Goal: Task Accomplishment & Management: Use online tool/utility

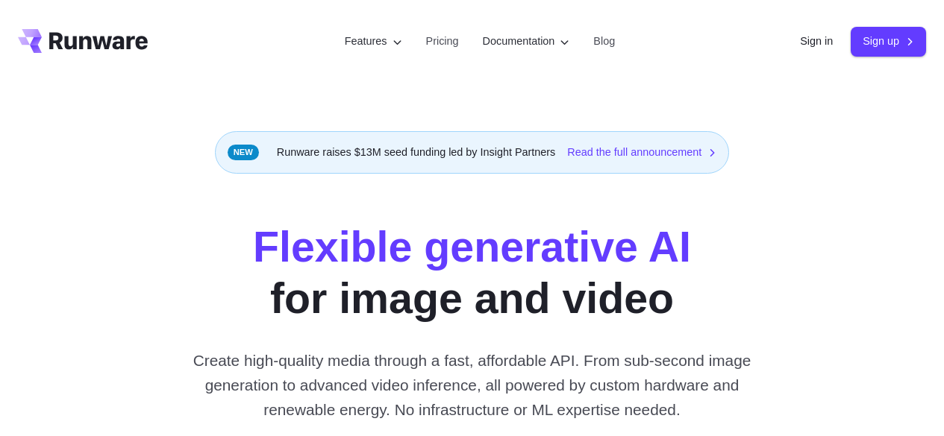
click at [876, 41] on link "Sign up" at bounding box center [887, 41] width 75 height 29
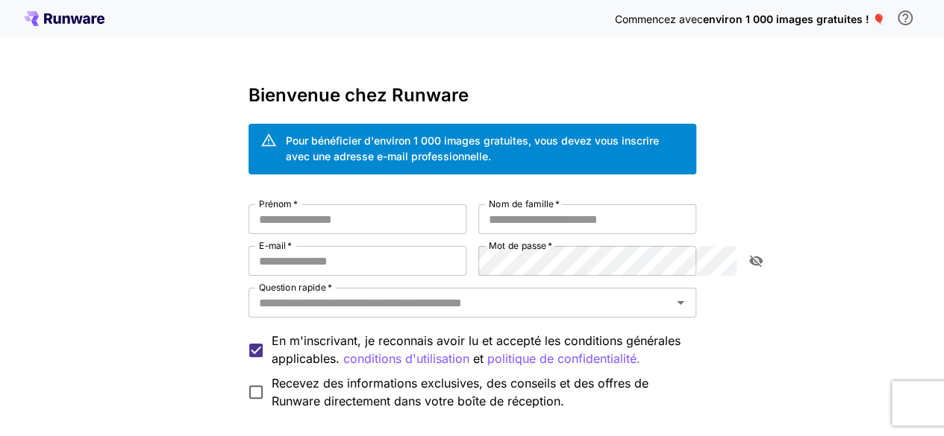
click at [393, 104] on h3 "Bienvenue chez Runware" at bounding box center [472, 95] width 448 height 21
drag, startPoint x: 316, startPoint y: 95, endPoint x: 404, endPoint y: 95, distance: 88.8
click at [404, 95] on h3 "Bienvenue chez Runware" at bounding box center [472, 95] width 448 height 21
copy font "Runware"
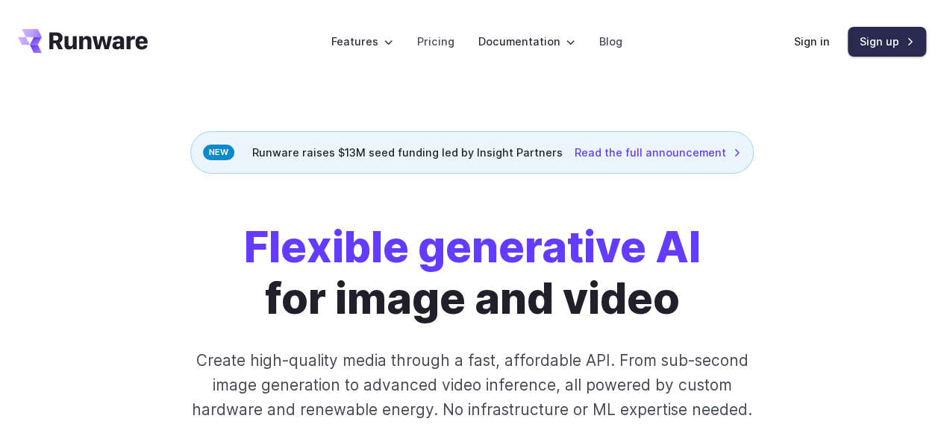
click at [895, 41] on link "Sign up" at bounding box center [886, 41] width 78 height 29
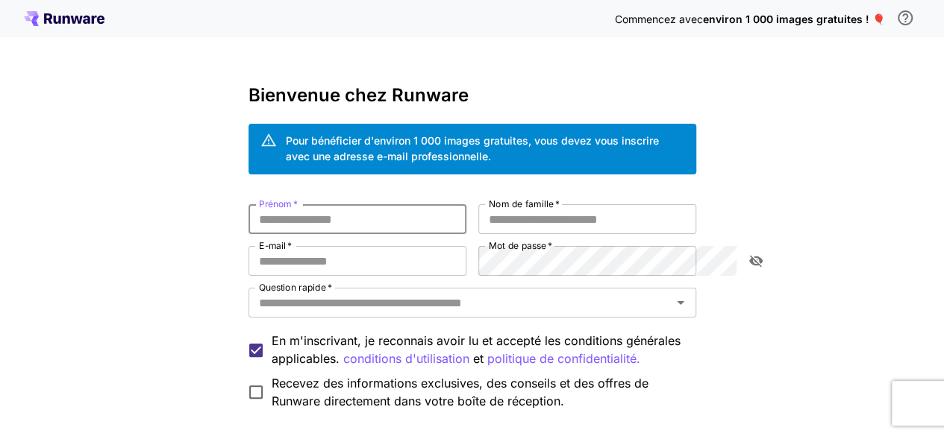
click at [363, 215] on input "Prénom   *" at bounding box center [357, 219] width 218 height 30
click at [363, 216] on input "Prénom   *" at bounding box center [357, 219] width 218 height 30
click at [430, 219] on input "Prénom   *" at bounding box center [357, 219] width 218 height 30
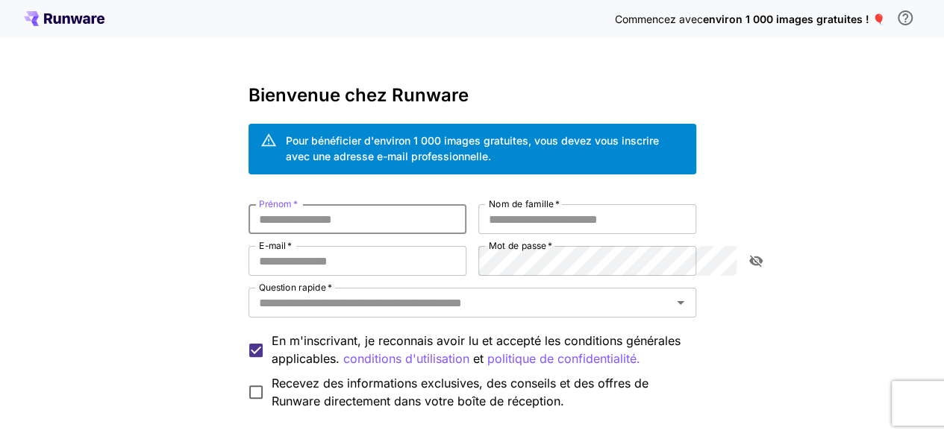
click at [430, 219] on input "Prénom   *" at bounding box center [357, 219] width 218 height 30
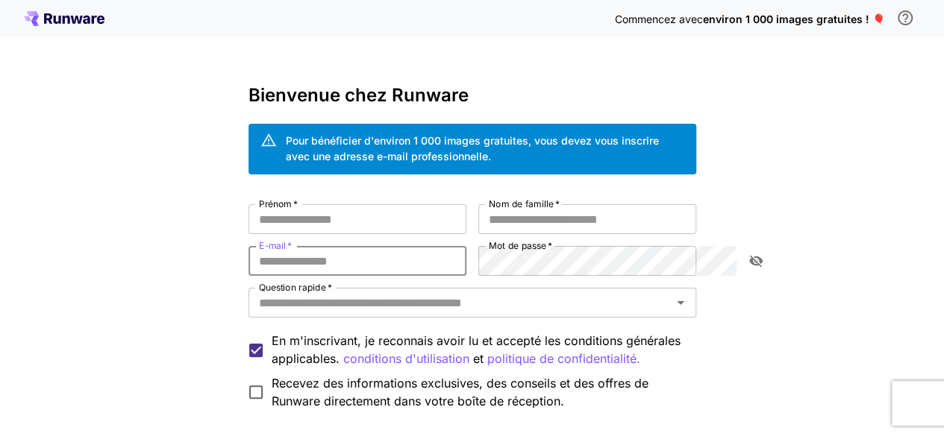
click at [348, 271] on input "E-mail   *" at bounding box center [357, 261] width 218 height 30
type input "**********"
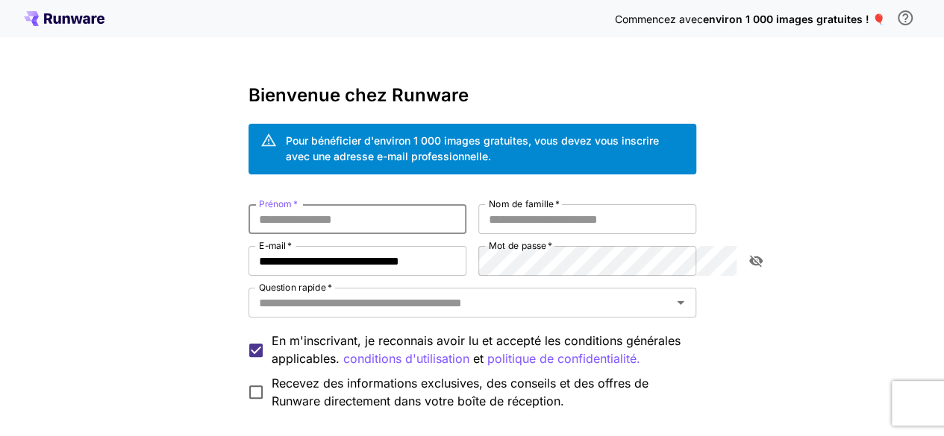
click at [291, 223] on input "Prénom   *" at bounding box center [357, 219] width 218 height 30
type input "**********"
click at [527, 216] on input "Nom de famille   *" at bounding box center [587, 219] width 218 height 30
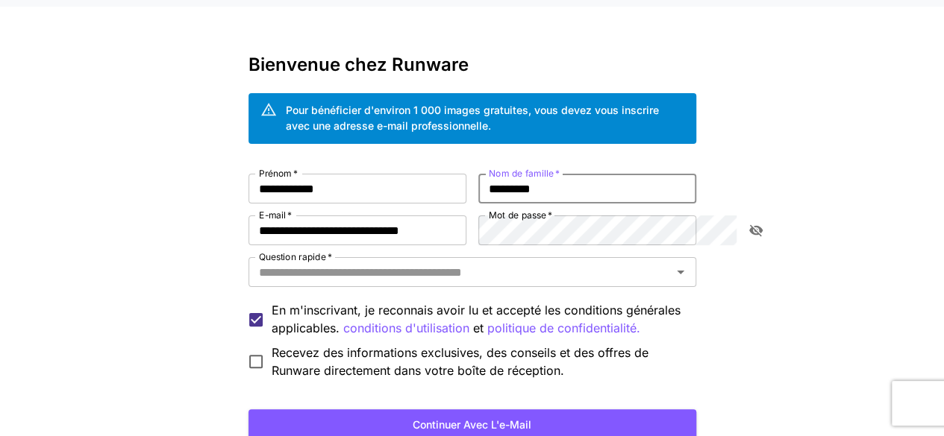
scroll to position [37, 0]
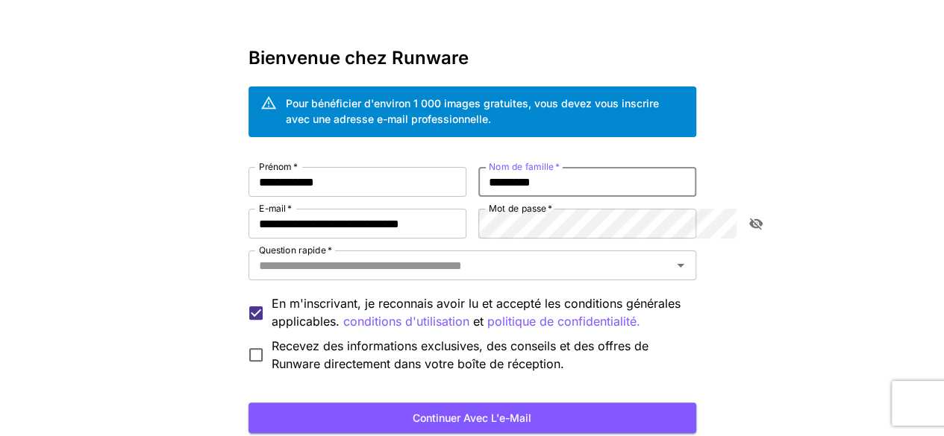
type input "*********"
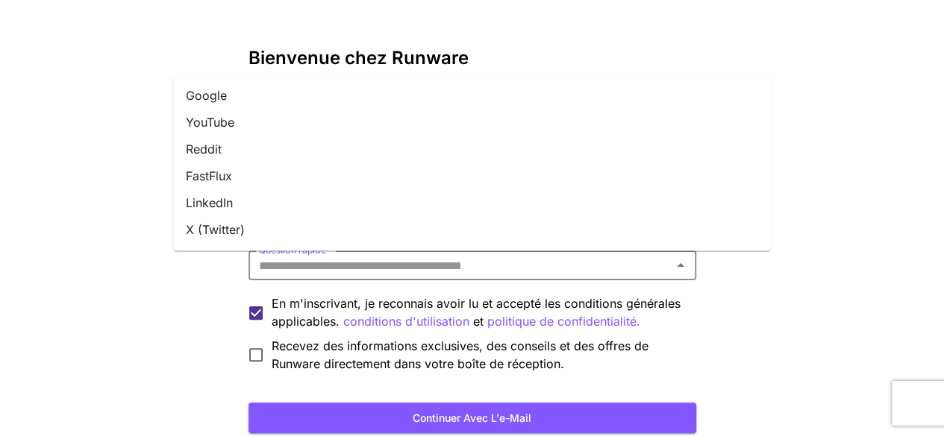
click at [443, 269] on input "Question rapide   *" at bounding box center [460, 265] width 414 height 21
click at [257, 192] on li "LinkedIn" at bounding box center [472, 198] width 597 height 27
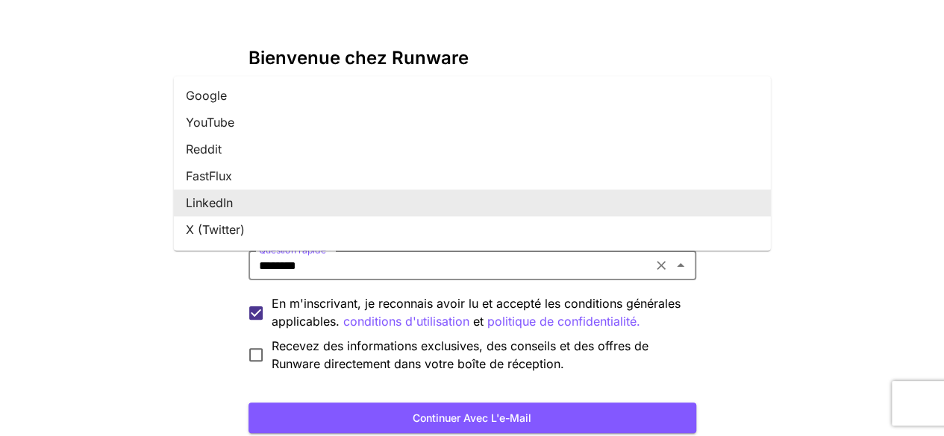
click at [306, 263] on input "********" at bounding box center [450, 265] width 395 height 21
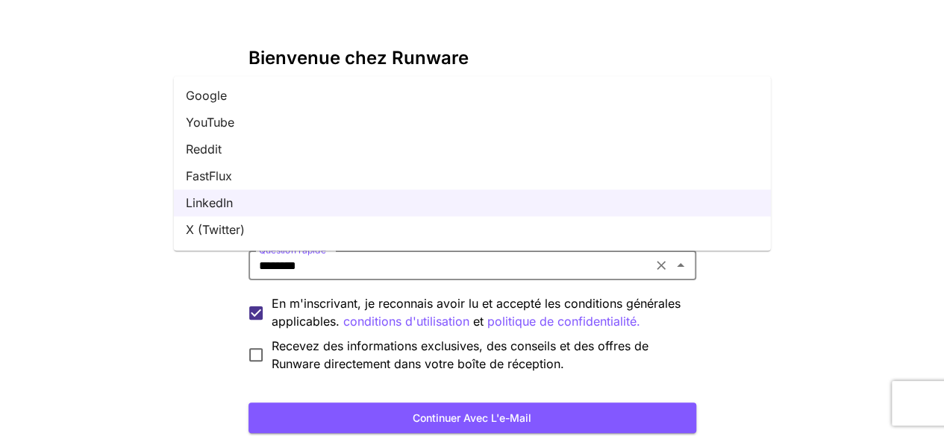
click at [245, 120] on li "YouTube" at bounding box center [472, 122] width 597 height 27
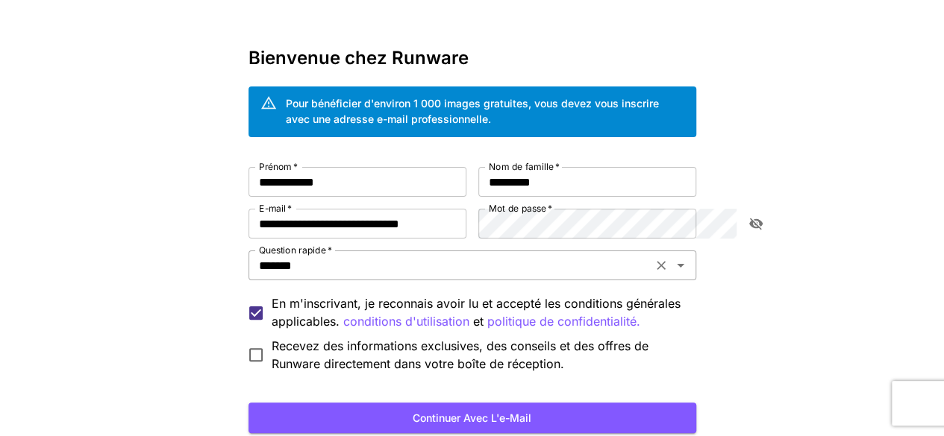
scroll to position [143, 0]
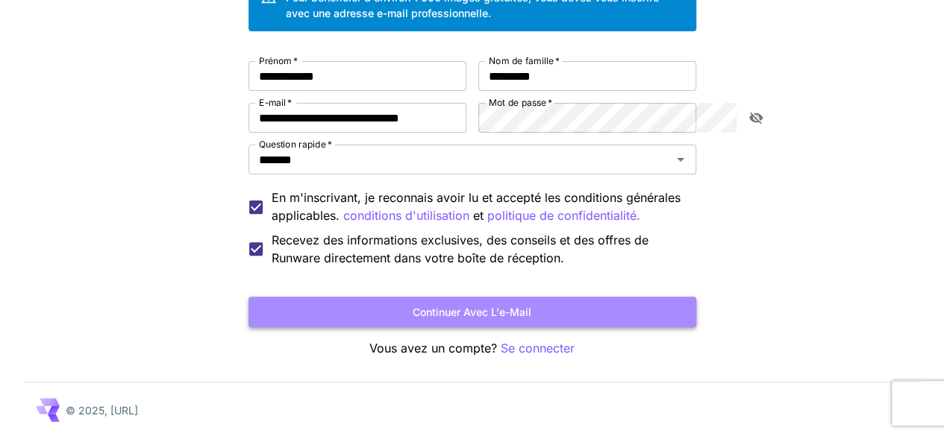
click at [330, 315] on button "Continuer avec l'e-mail" at bounding box center [472, 312] width 448 height 31
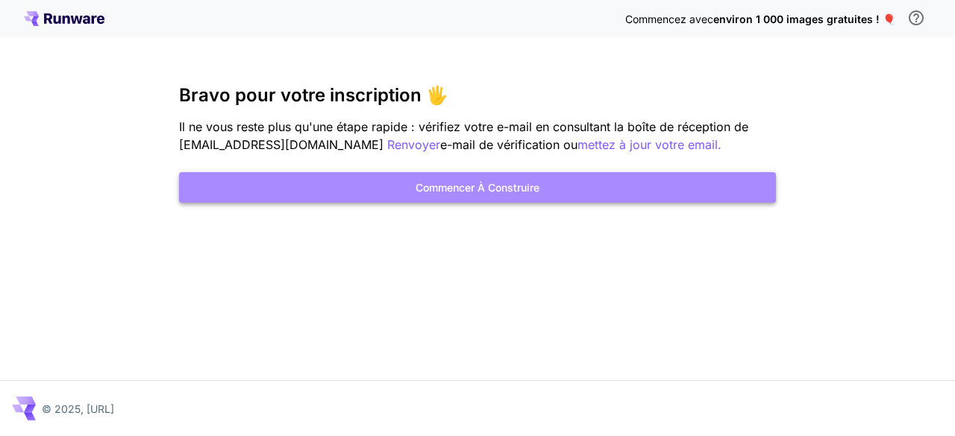
click at [372, 198] on button "Commencer à construire" at bounding box center [477, 187] width 597 height 31
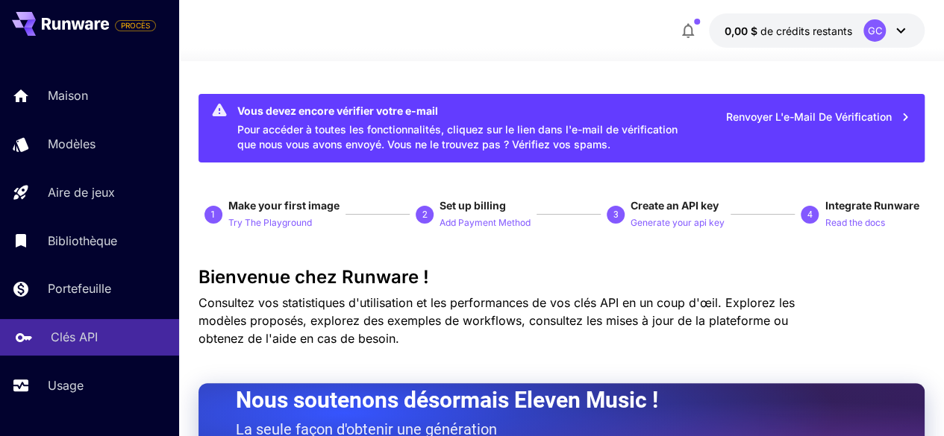
click at [82, 333] on font "Clés API" at bounding box center [74, 337] width 47 height 15
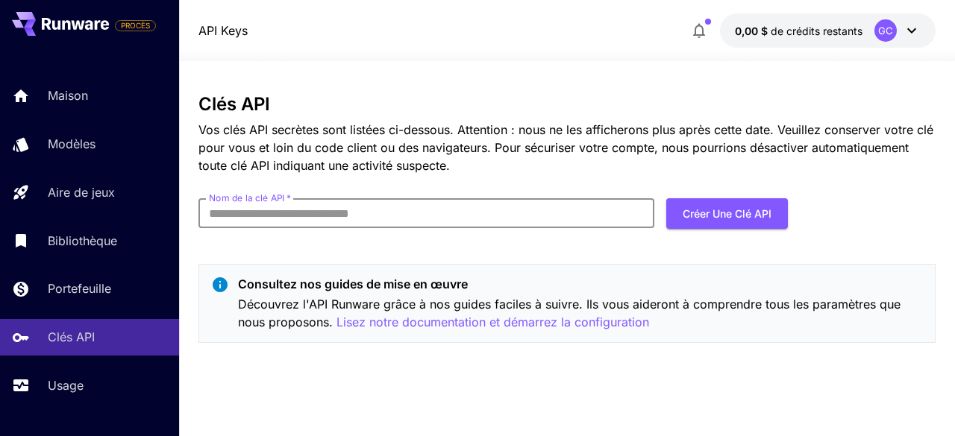
click at [303, 223] on input "Nom de la clé API   *" at bounding box center [426, 213] width 456 height 30
type input "****"
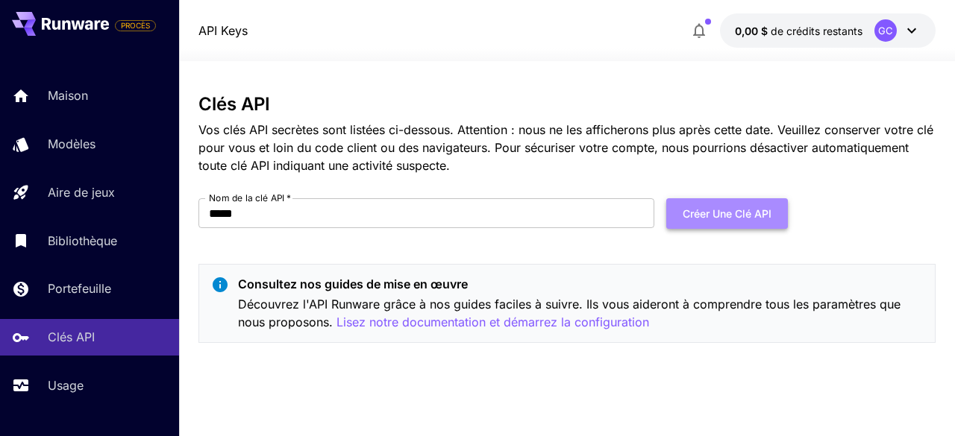
click at [698, 222] on font "Créer une clé API" at bounding box center [727, 213] width 89 height 19
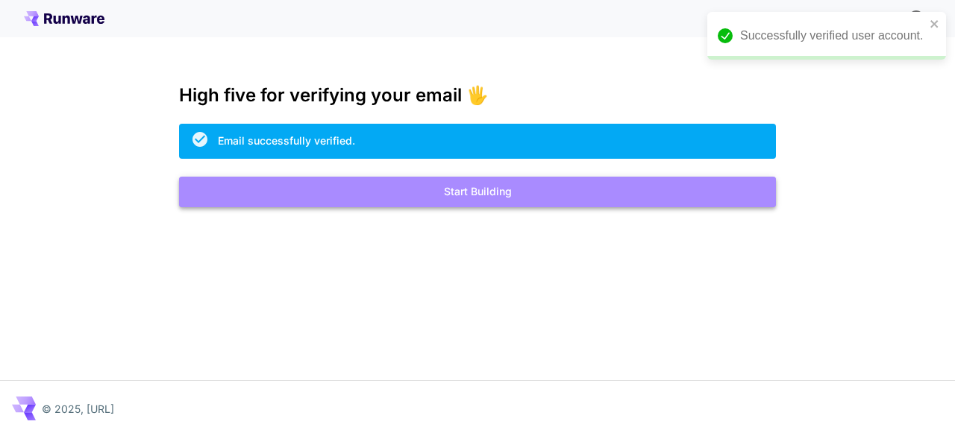
click at [450, 191] on button "Start Building" at bounding box center [477, 192] width 597 height 31
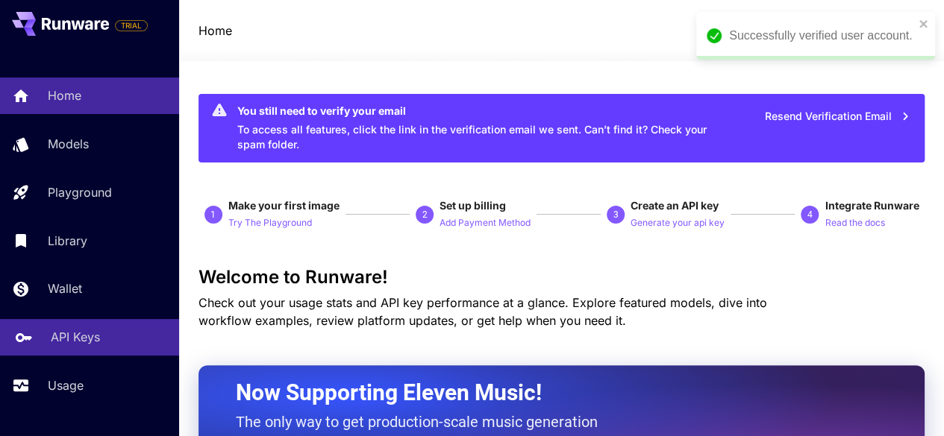
click at [75, 340] on p "API Keys" at bounding box center [75, 337] width 49 height 18
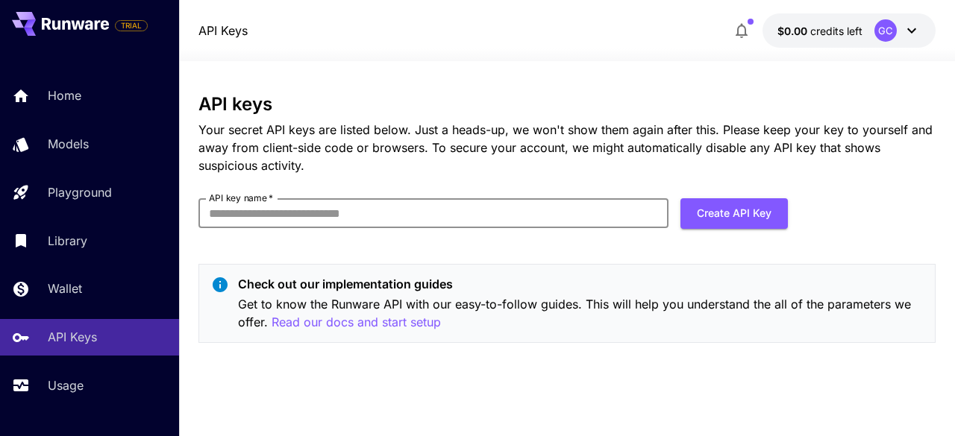
click at [282, 212] on input "API key name   *" at bounding box center [433, 213] width 470 height 30
type input "****"
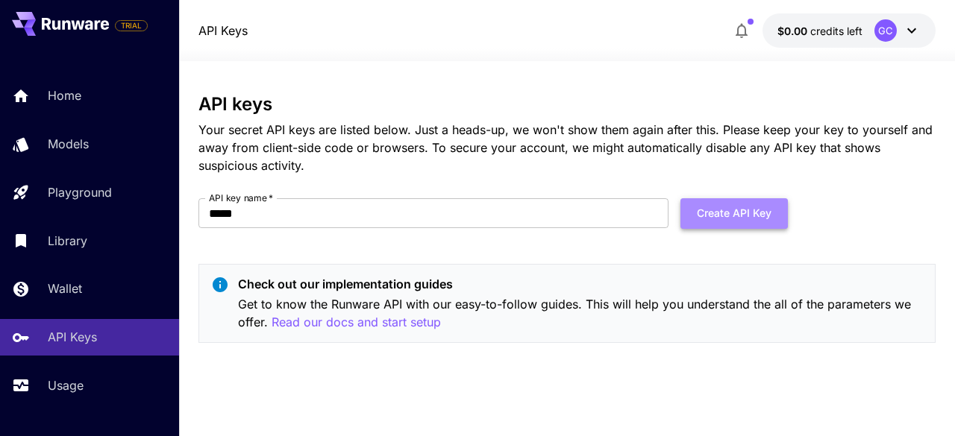
click at [725, 223] on button "Create API Key" at bounding box center [733, 213] width 107 height 31
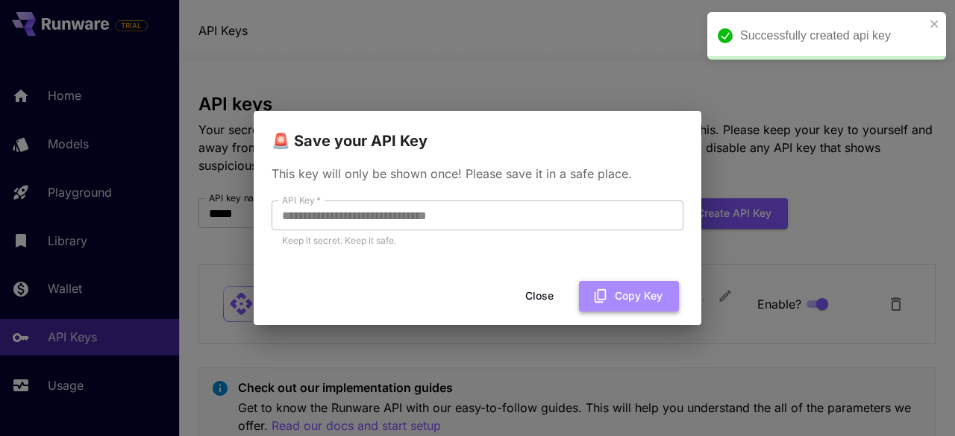
click at [612, 290] on button "Copy Key" at bounding box center [629, 296] width 100 height 31
